Goal: Transaction & Acquisition: Purchase product/service

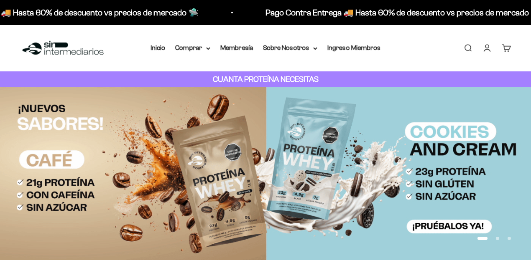
click at [488, 51] on link "Iniciar sesión" at bounding box center [486, 47] width 9 height 9
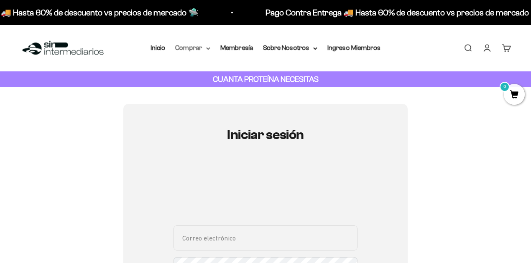
click at [203, 46] on summary "Comprar" at bounding box center [192, 48] width 35 height 11
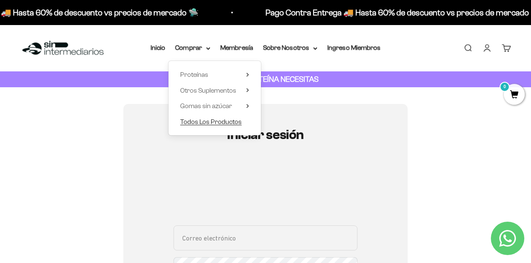
click at [201, 120] on span "Todos Los Productos" at bounding box center [210, 121] width 61 height 7
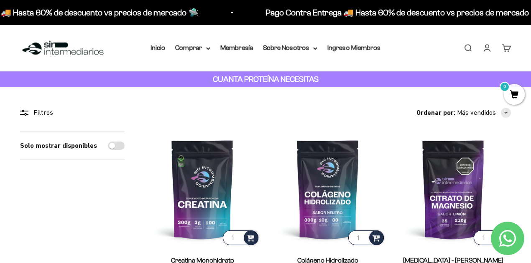
scroll to position [97, 0]
